Goal: Information Seeking & Learning: Learn about a topic

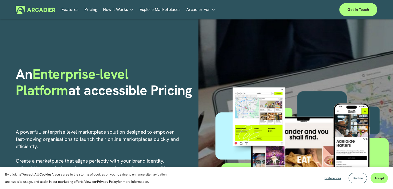
click at [153, 11] on link "Explore Marketplaces" at bounding box center [160, 10] width 41 height 8
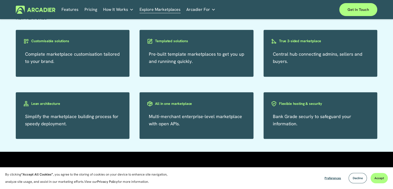
scroll to position [903, 0]
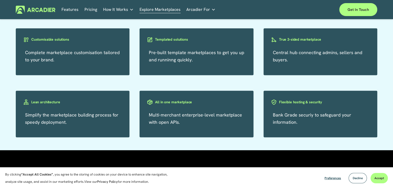
click at [170, 37] on div "Pre-built template marketplaces to get you up and runninng quickly." at bounding box center [197, 51] width 114 height 47
click at [171, 45] on div "Templated solutions" at bounding box center [197, 44] width 114 height 16
click at [175, 41] on h3 "Templated solutions" at bounding box center [171, 39] width 33 height 5
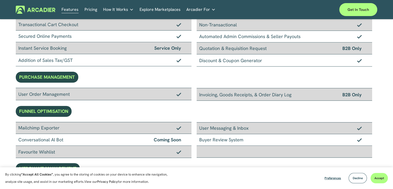
scroll to position [164, 0]
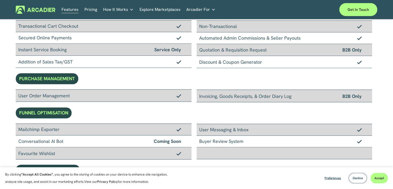
click at [0, 0] on link "Retail Marketplaces Whatever you are offering to your customer, we bring it all…" at bounding box center [0, 0] width 0 height 0
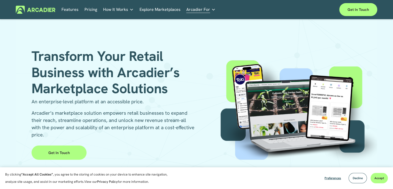
click at [65, 155] on link "Get in Touch" at bounding box center [59, 152] width 55 height 14
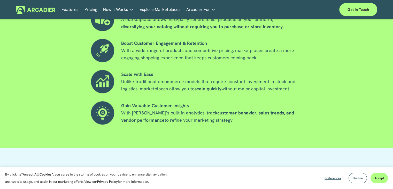
scroll to position [437, 0]
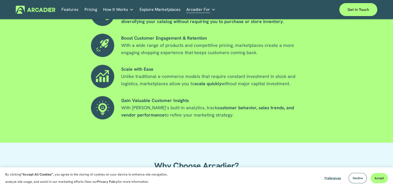
click at [368, 98] on div "Why a Retail Marketplace is the Future of Your Business Expand Your Product Off…" at bounding box center [196, 56] width 393 height 171
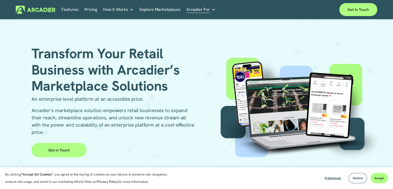
scroll to position [0, 0]
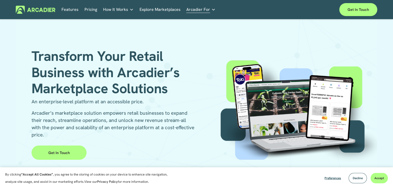
click at [0, 0] on div "Services Economic Development Designed to support your visitor economy agenda a…" at bounding box center [0, 0] width 0 height 0
click at [178, 45] on div "Transform Your Retail Business with Arcadier’s Marketplace Solutions An enterpr…" at bounding box center [197, 97] width 362 height 154
